Goal: Task Accomplishment & Management: Use online tool/utility

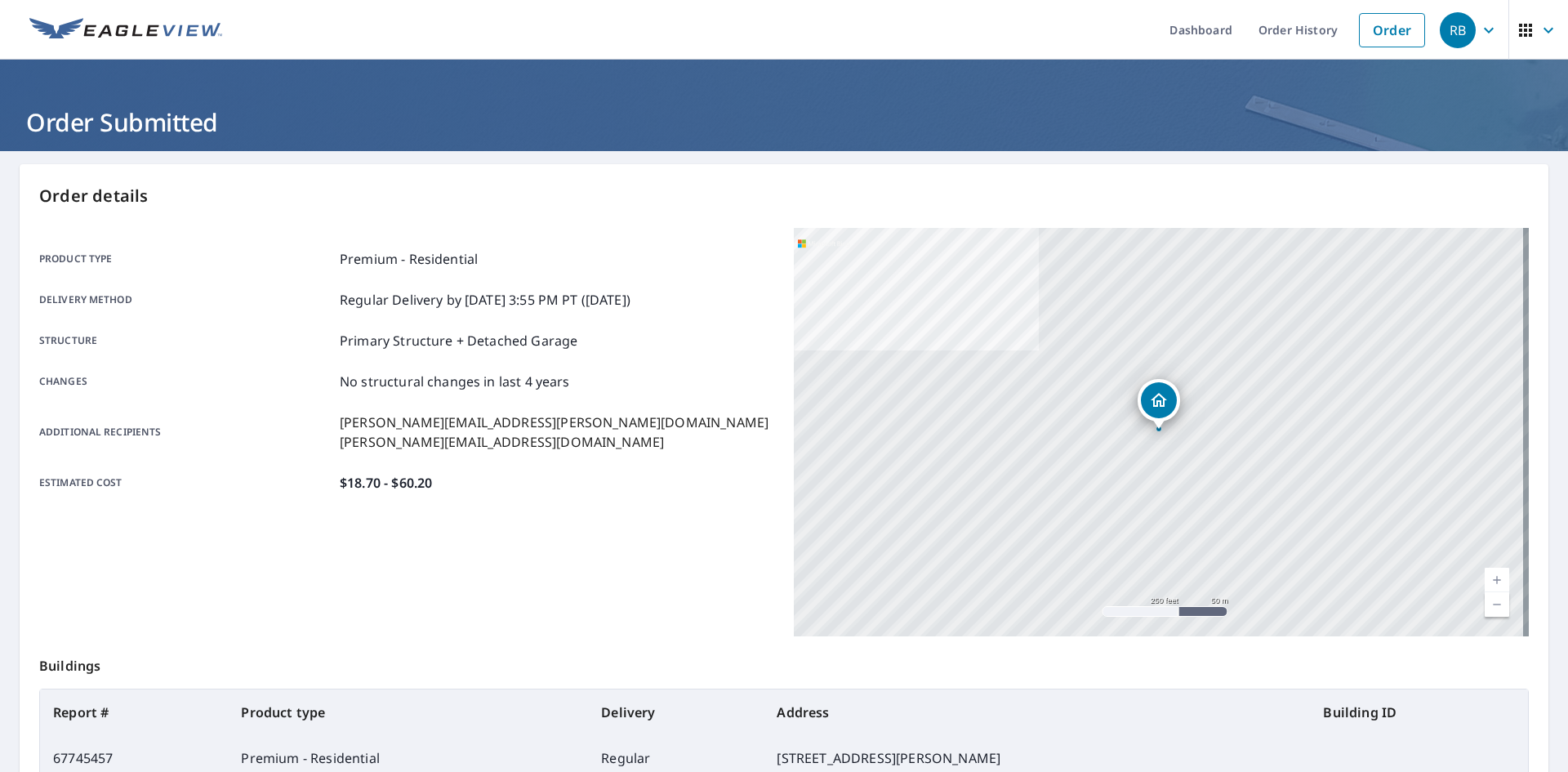
scroll to position [47, 0]
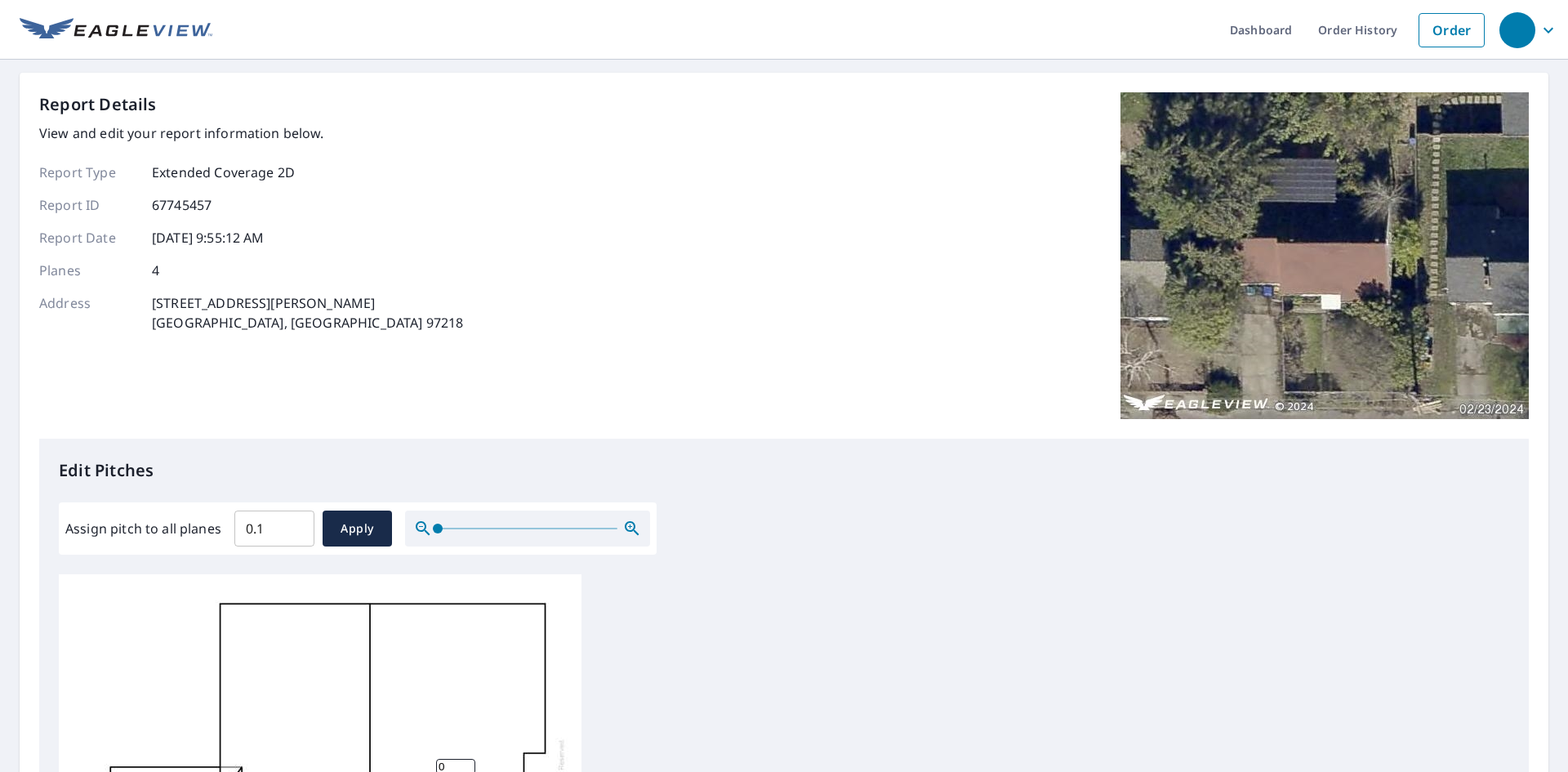
click at [297, 522] on input "0.1" at bounding box center [274, 528] width 80 height 46
drag, startPoint x: 266, startPoint y: 529, endPoint x: 212, endPoint y: 524, distance: 54.2
click at [212, 524] on div "Assign pitch to all planes 0.1 ​ Apply" at bounding box center [358, 528] width 585 height 36
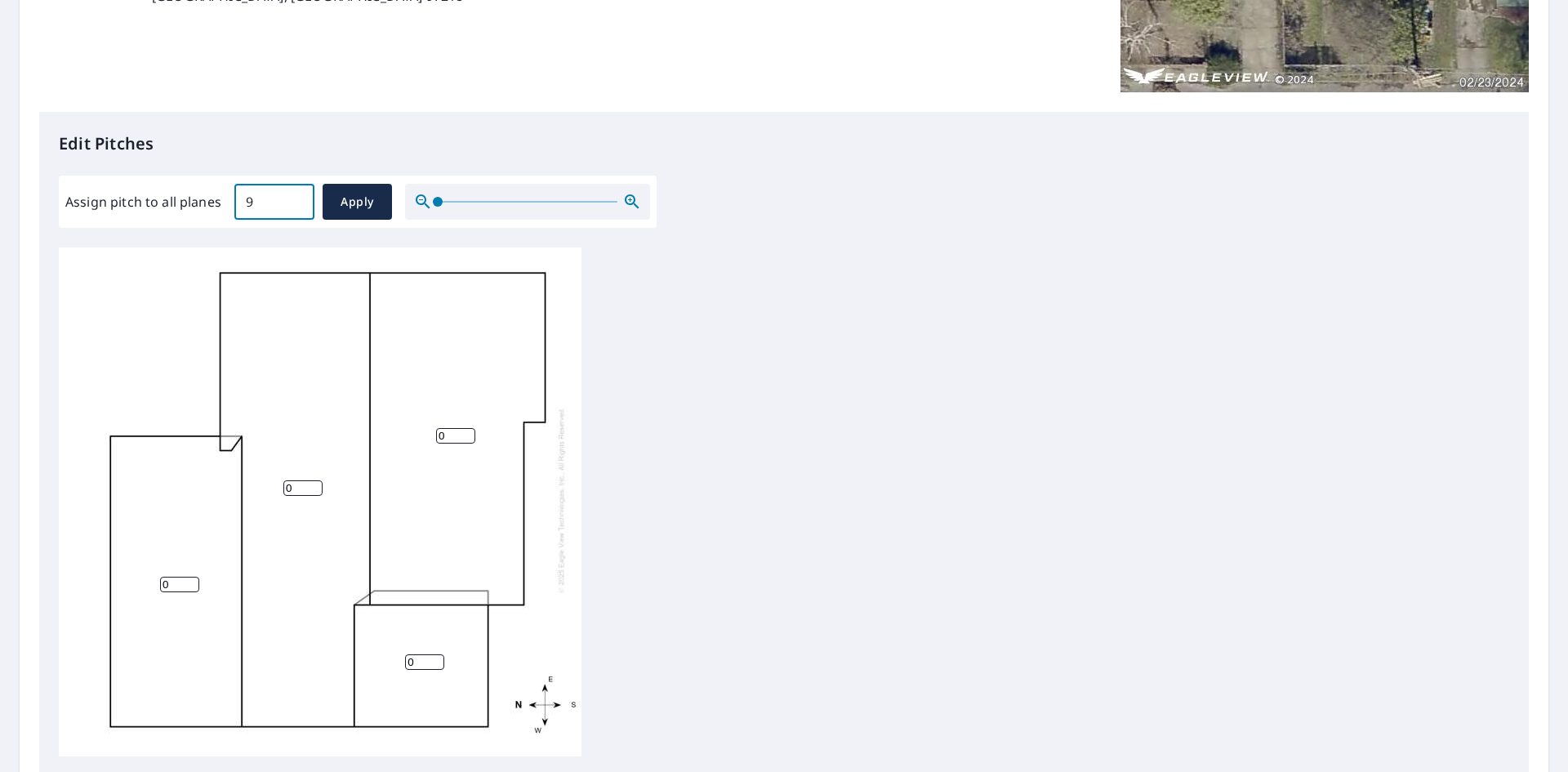
scroll to position [17, 0]
type input "9"
click at [348, 206] on span "Apply" at bounding box center [357, 202] width 43 height 21
type input "9"
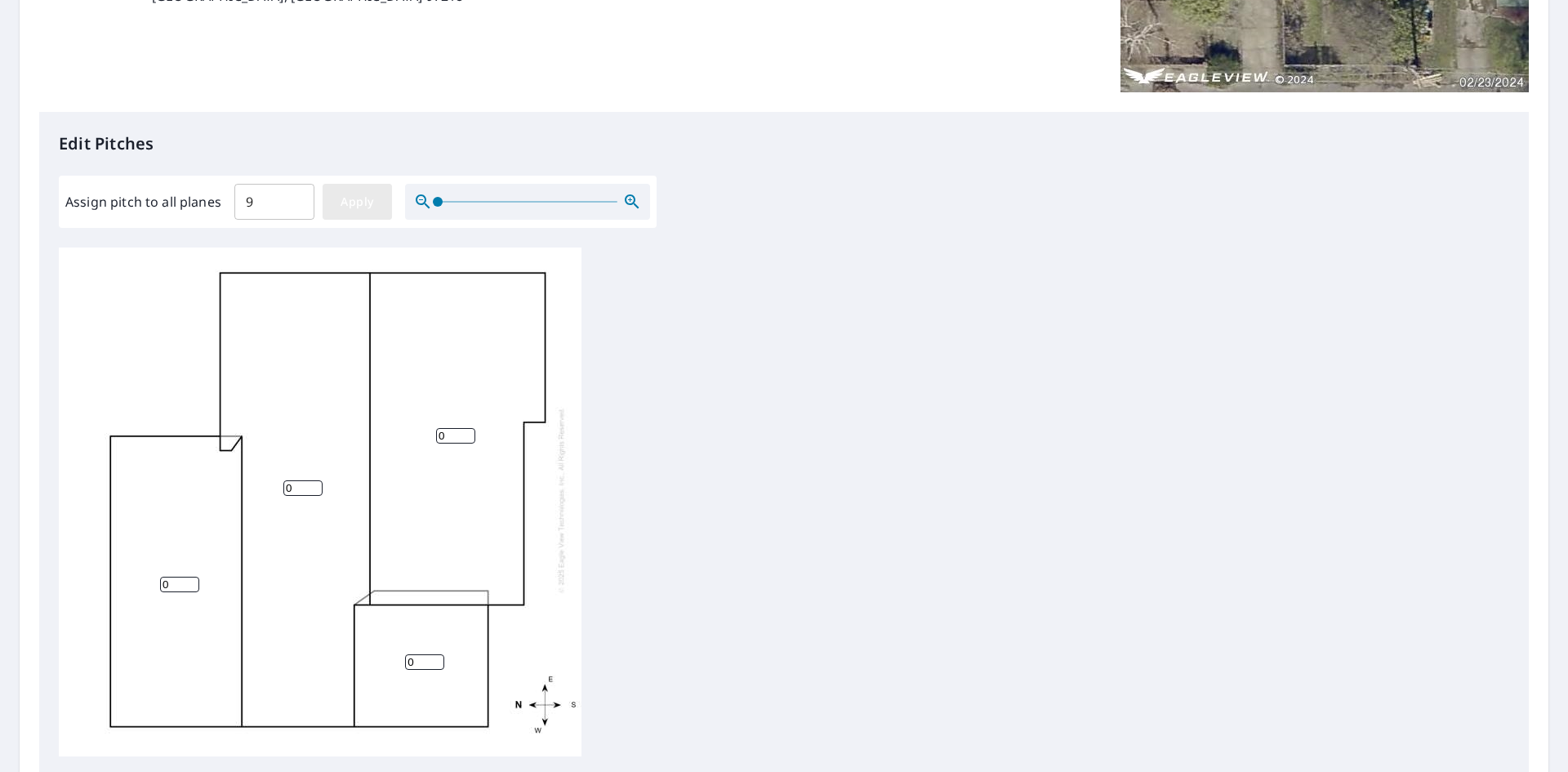
type input "9"
click at [357, 198] on span "Apply" at bounding box center [357, 202] width 43 height 21
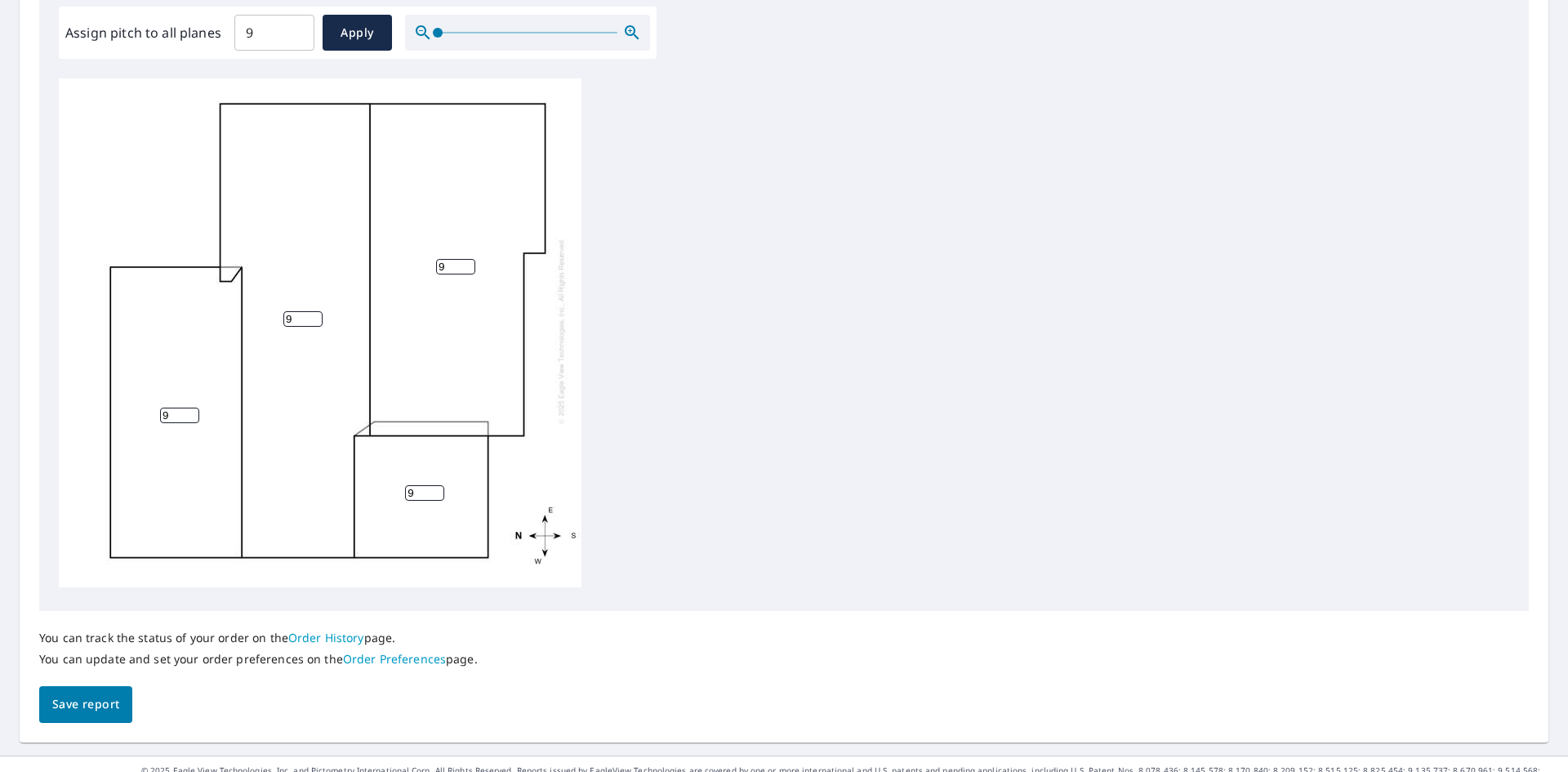
scroll to position [521, 0]
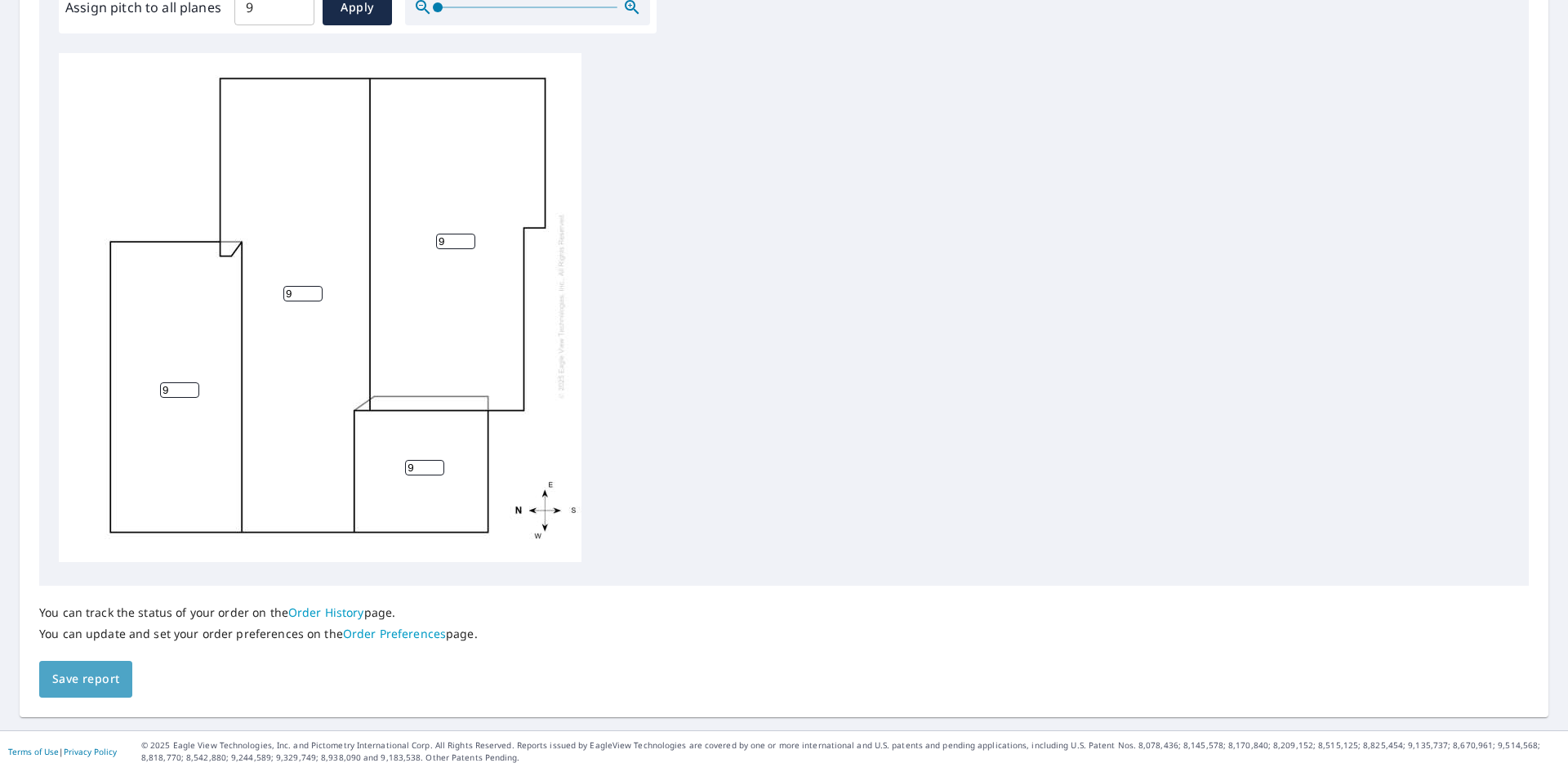
click at [104, 685] on span "Save report" at bounding box center [86, 679] width 67 height 21
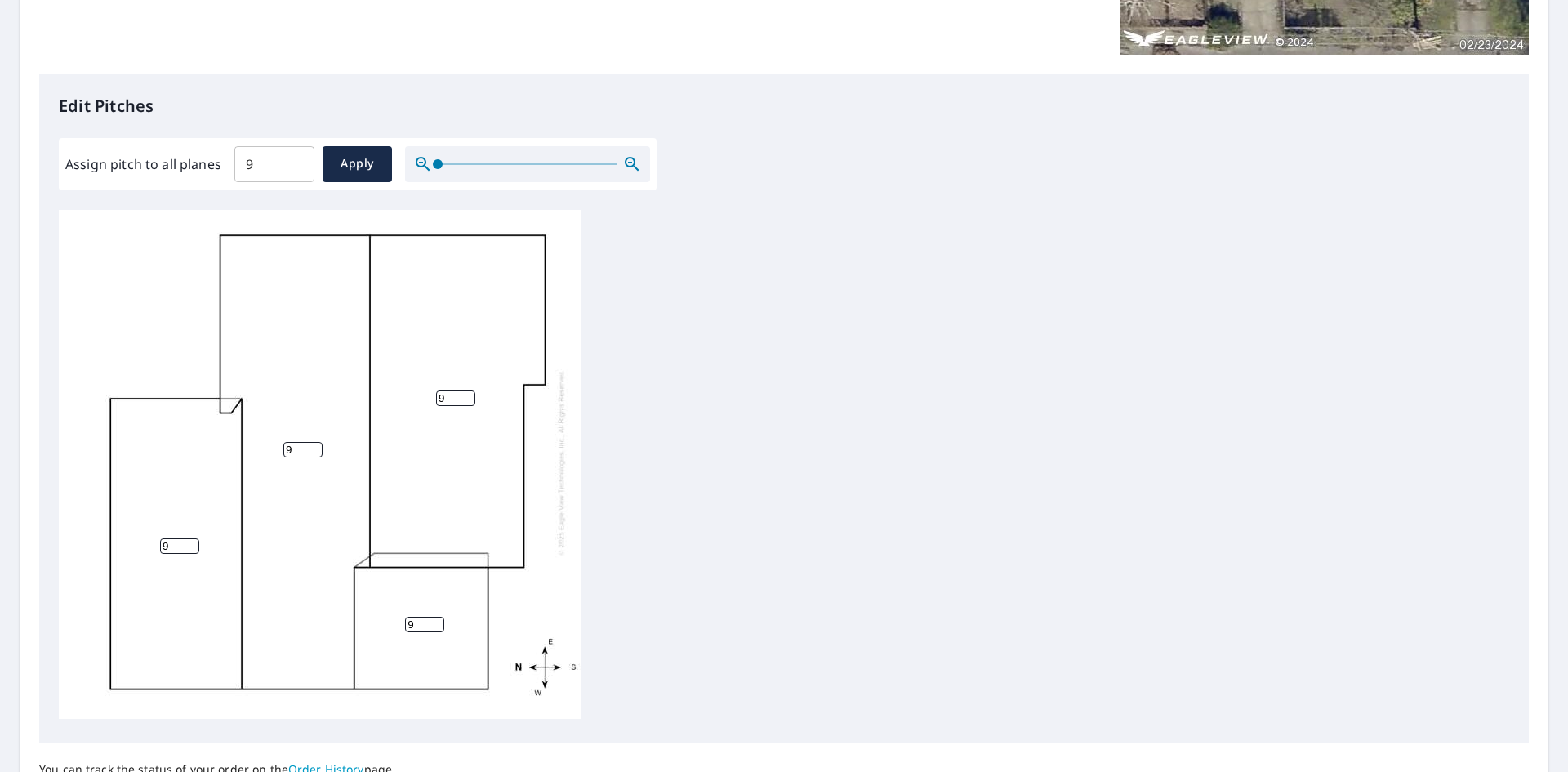
scroll to position [580, 0]
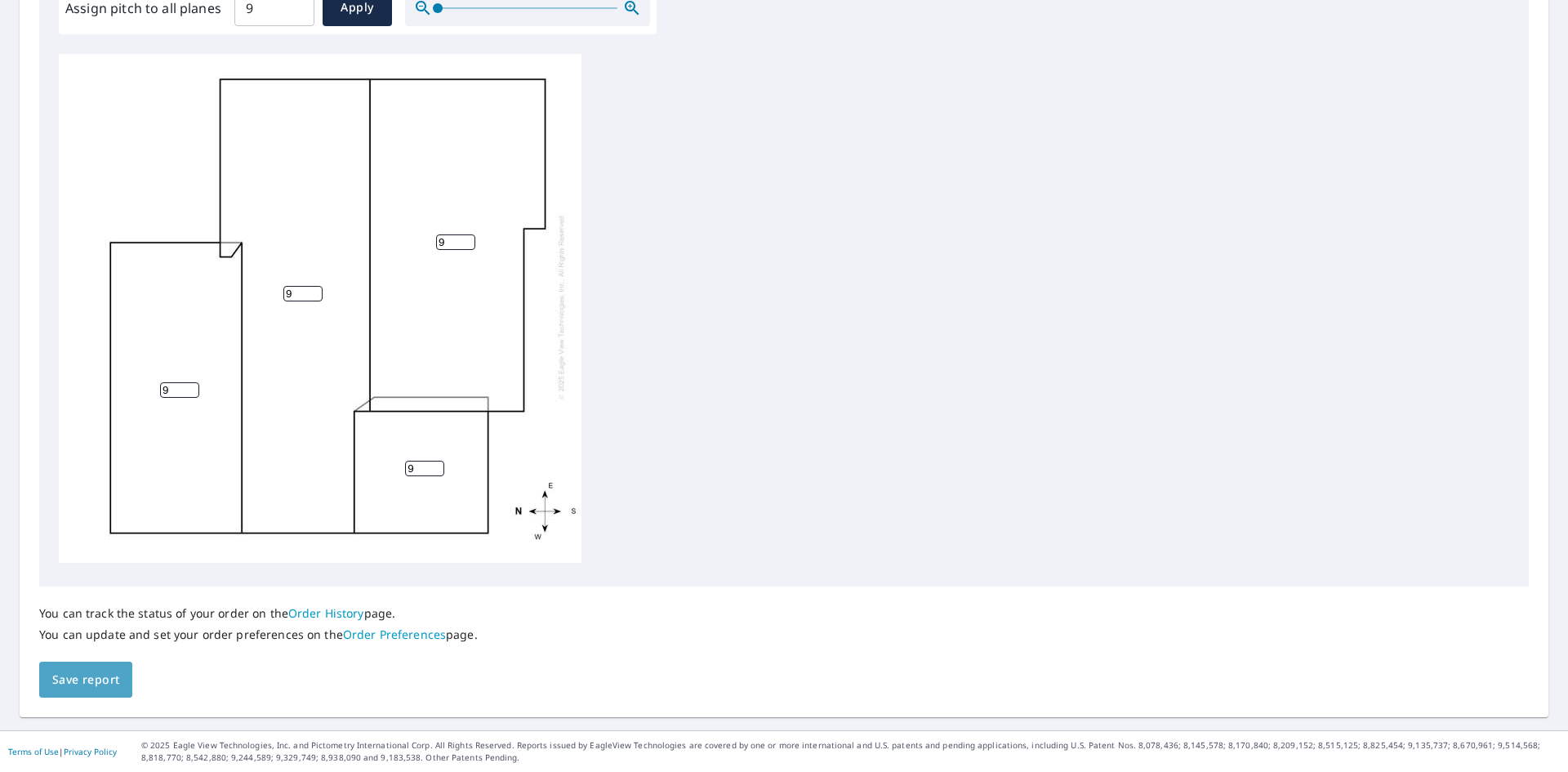
click at [90, 688] on span "Save report" at bounding box center [86, 680] width 67 height 21
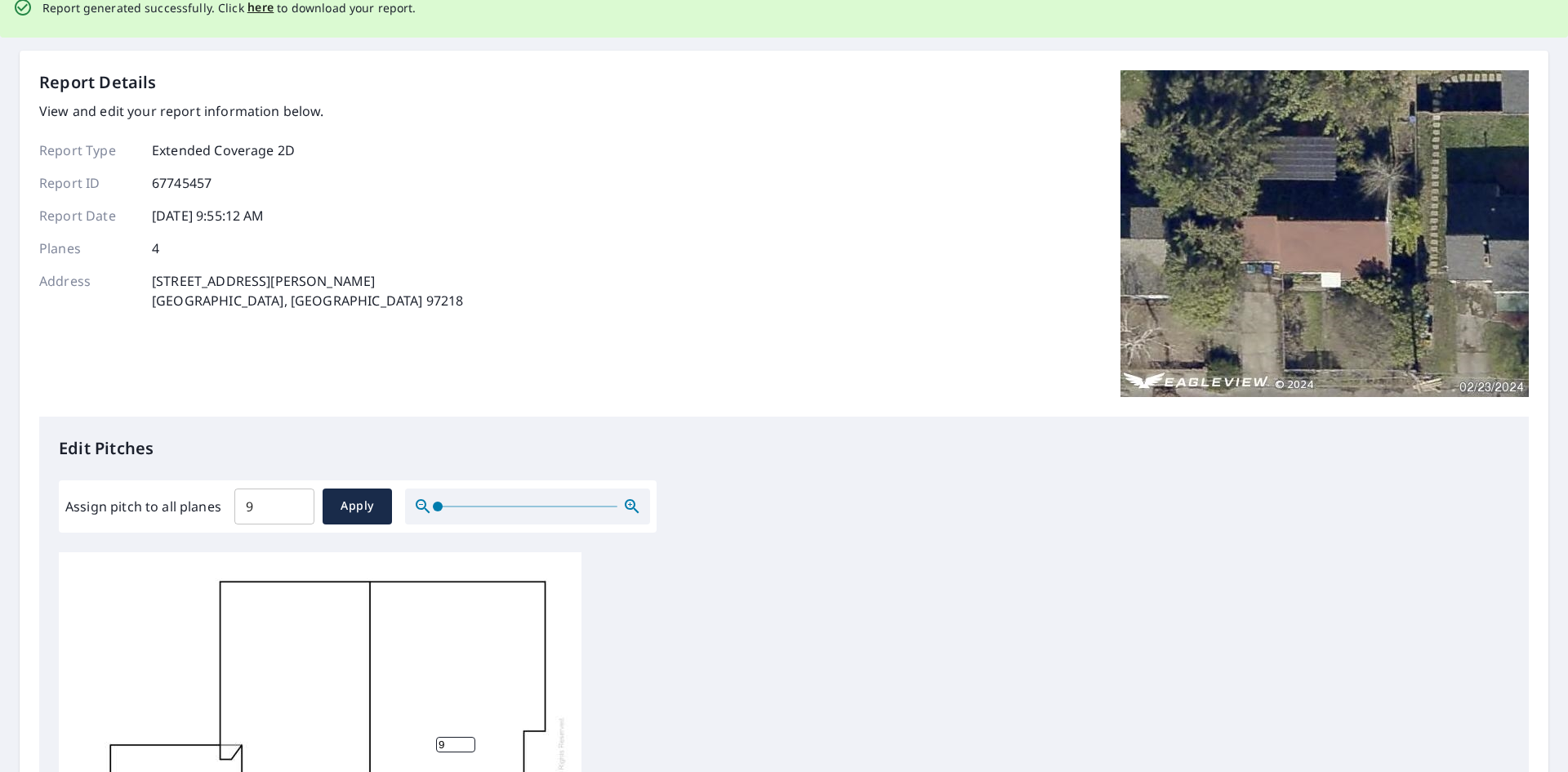
scroll to position [0, 0]
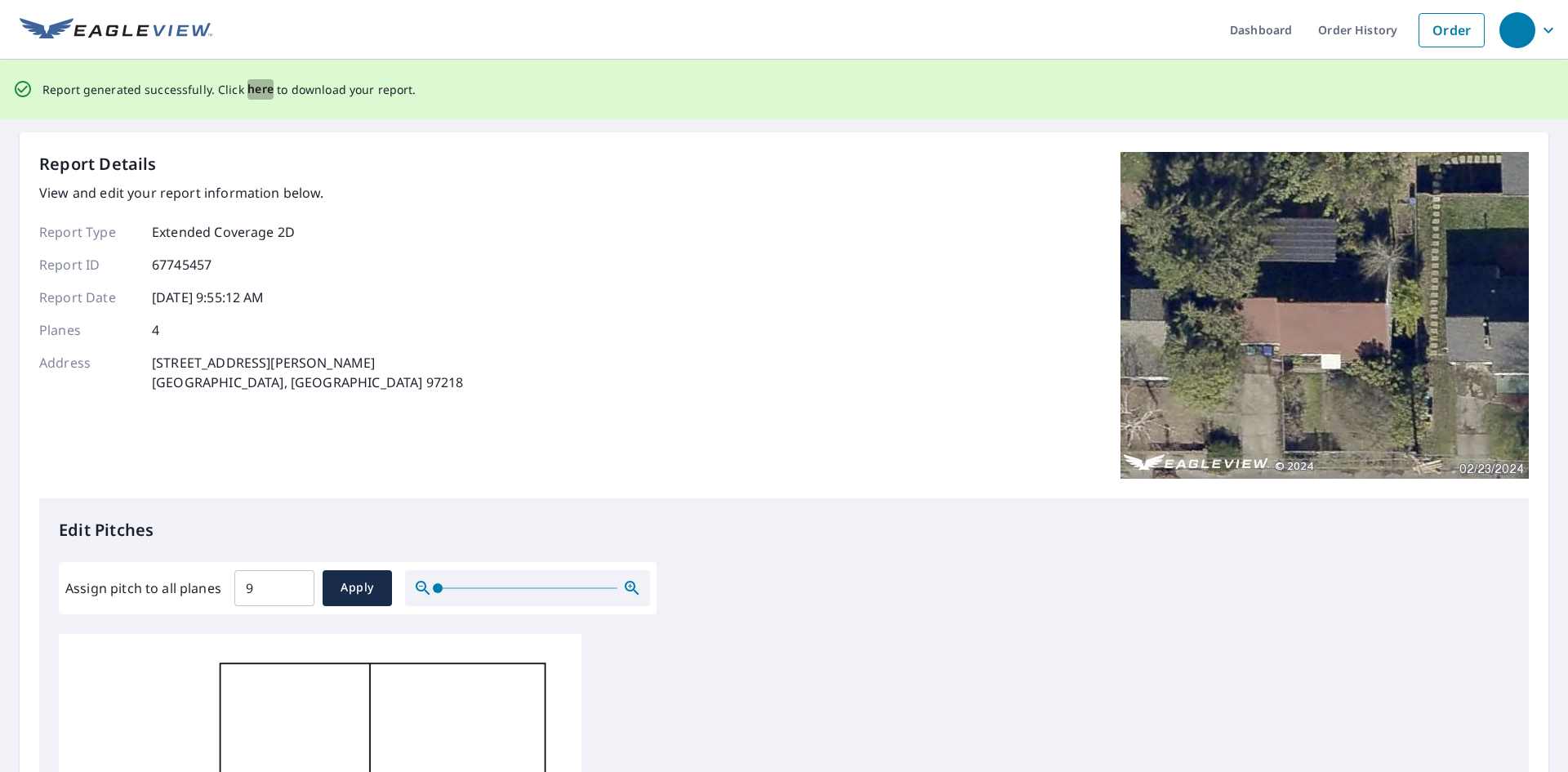
click at [257, 93] on span "here" at bounding box center [261, 89] width 27 height 21
